Goal: Use online tool/utility: Utilize a website feature to perform a specific function

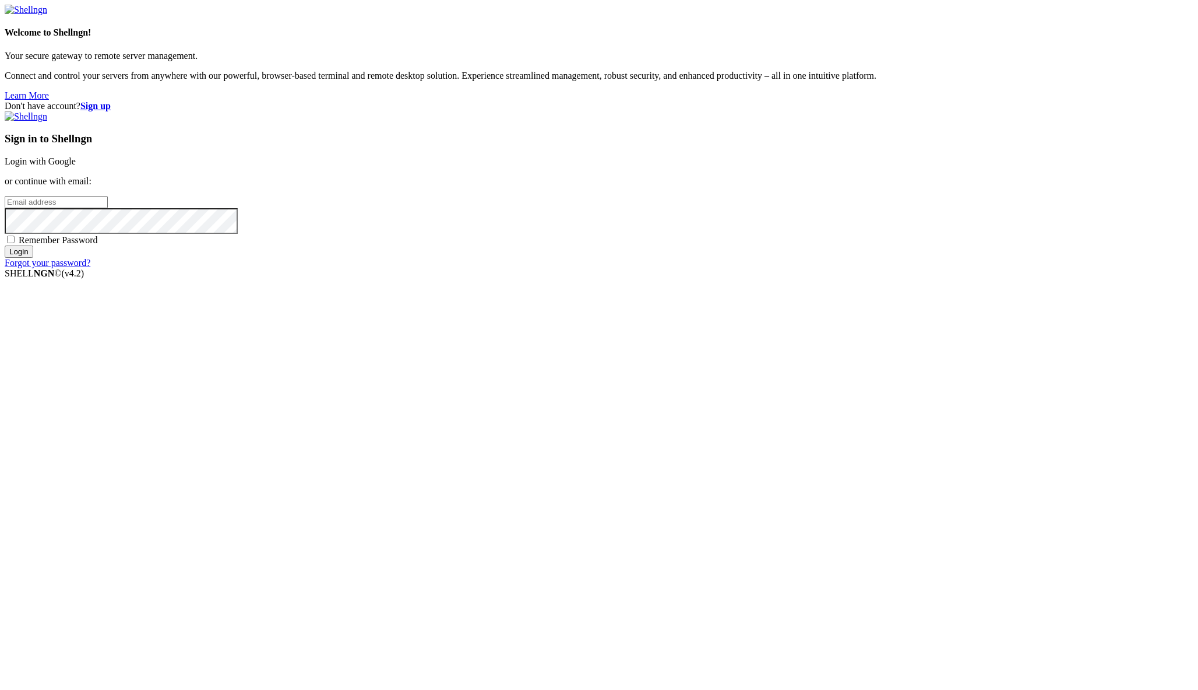
click at [76, 166] on link "Login with Google" at bounding box center [40, 161] width 71 height 10
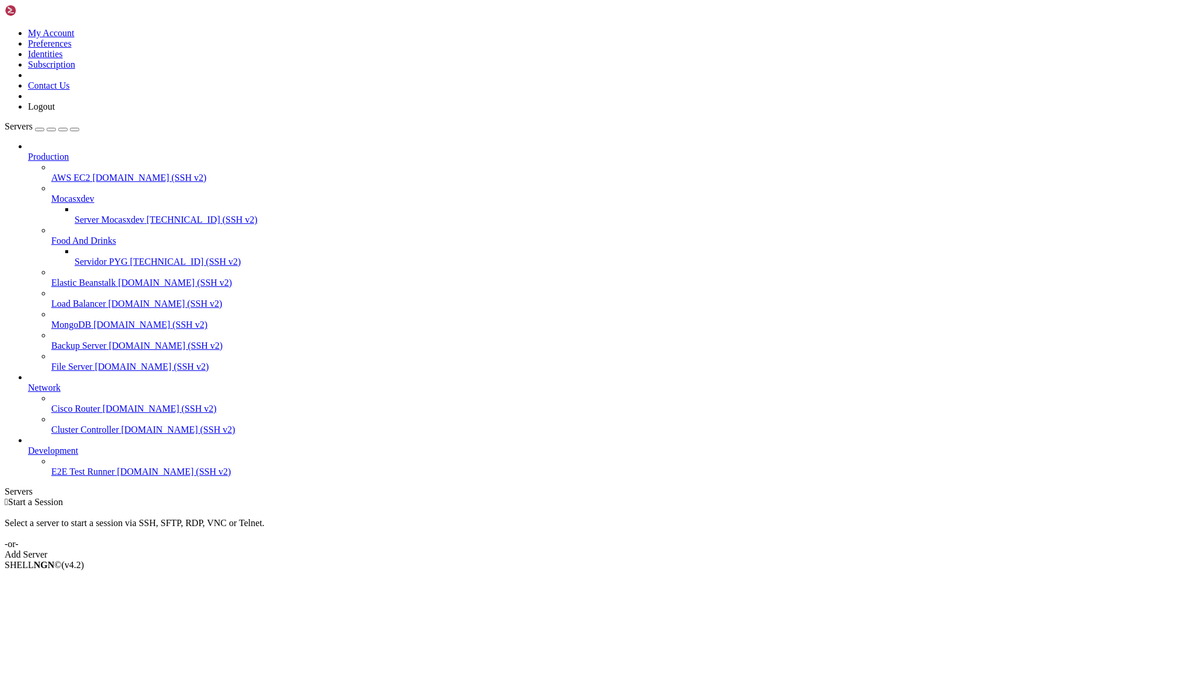
click at [75, 256] on span "Servidor PYG" at bounding box center [101, 261] width 53 height 10
click at [92, 256] on span "Servidor PYG" at bounding box center [101, 261] width 53 height 10
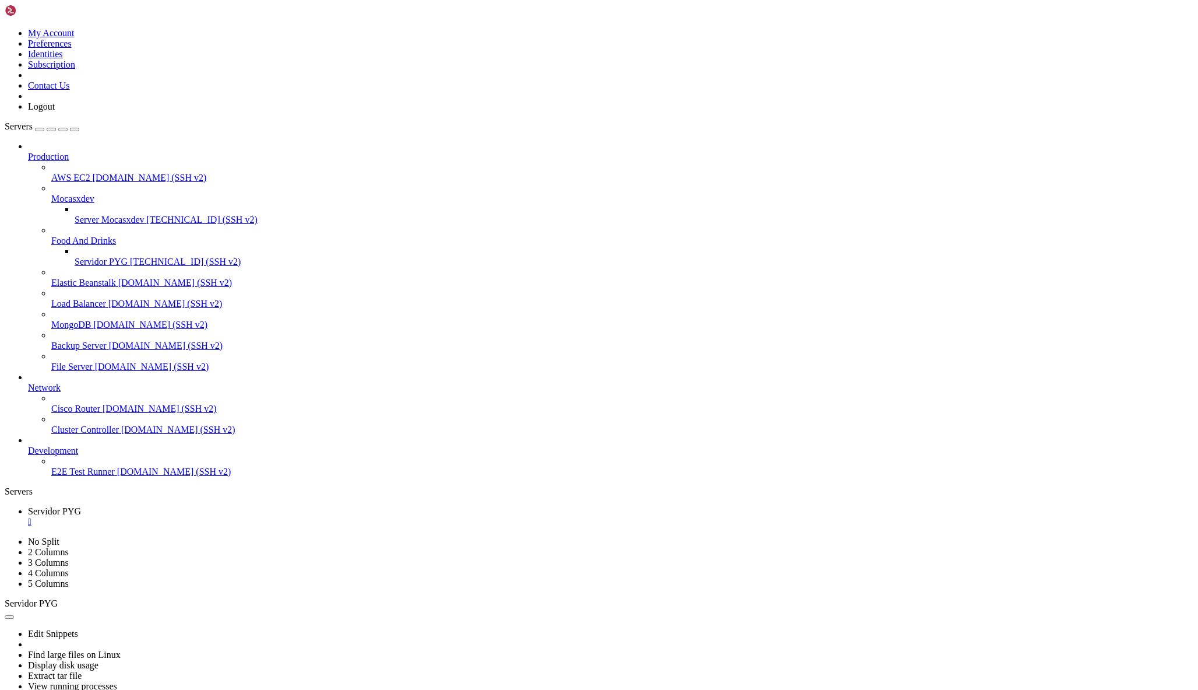
type input "/home/ubuntu/bot_visitas"
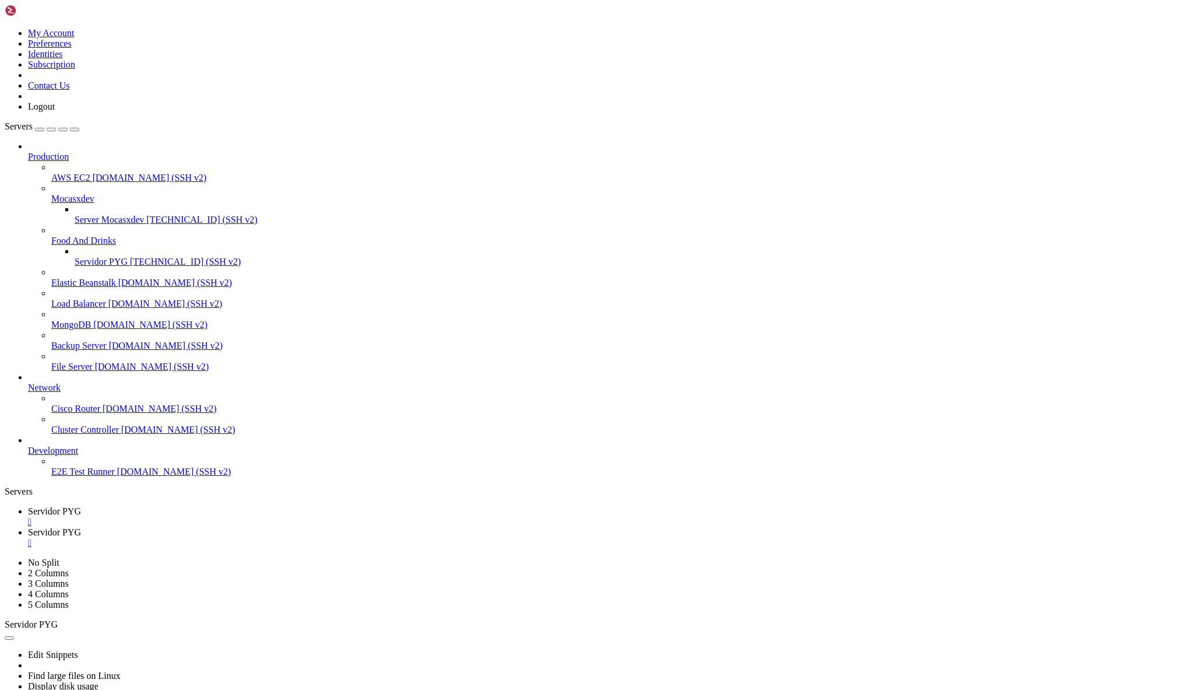
click at [316, 537] on div "" at bounding box center [611, 542] width 1166 height 10
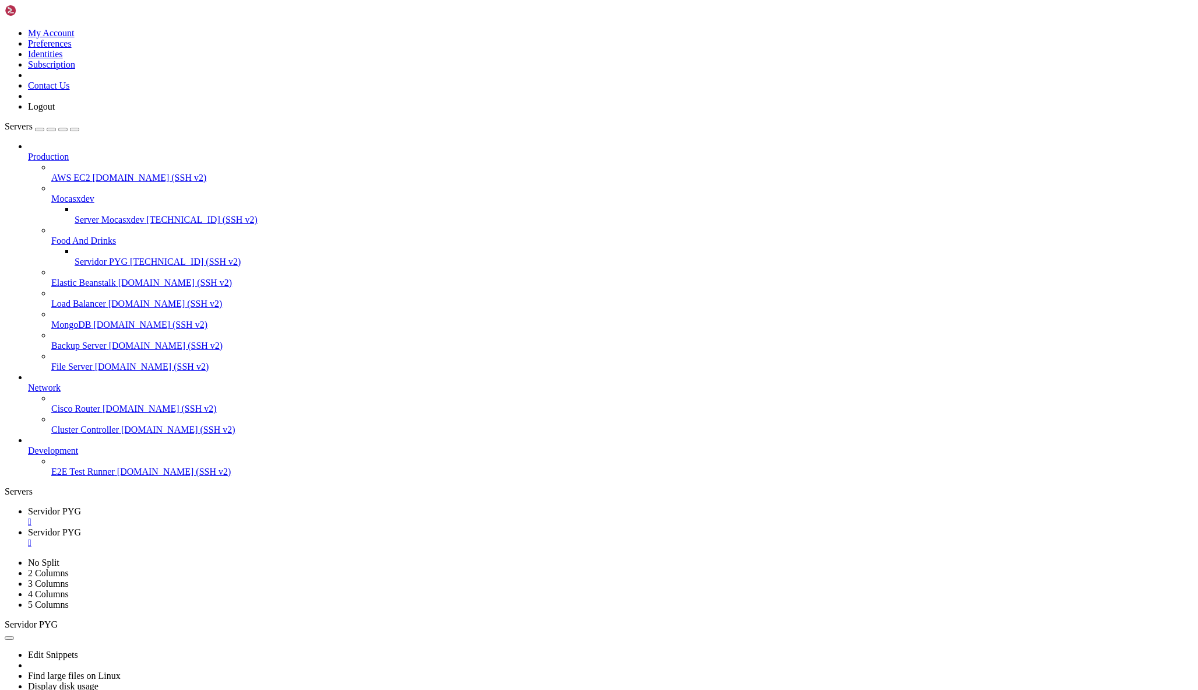
type input "/home/ubuntu/bot_visitas"
